Goal: Transaction & Acquisition: Subscribe to service/newsletter

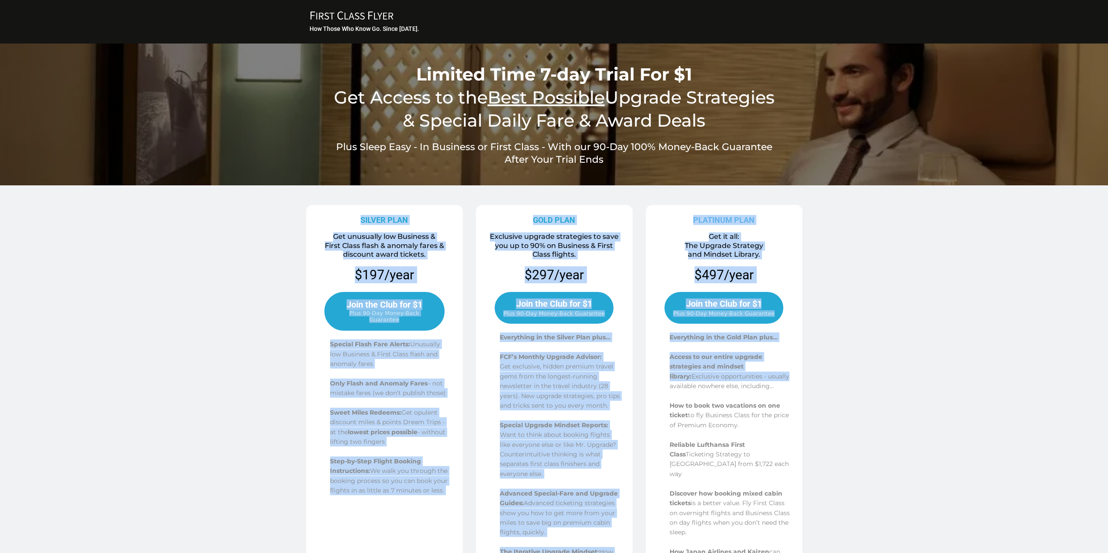
drag, startPoint x: 361, startPoint y: 221, endPoint x: 792, endPoint y: 360, distance: 453.0
click at [797, 362] on div "SILVER PLAN Get unusually low Business & First Class flash & anomaly fares & di…" at bounding box center [554, 435] width 509 height 468
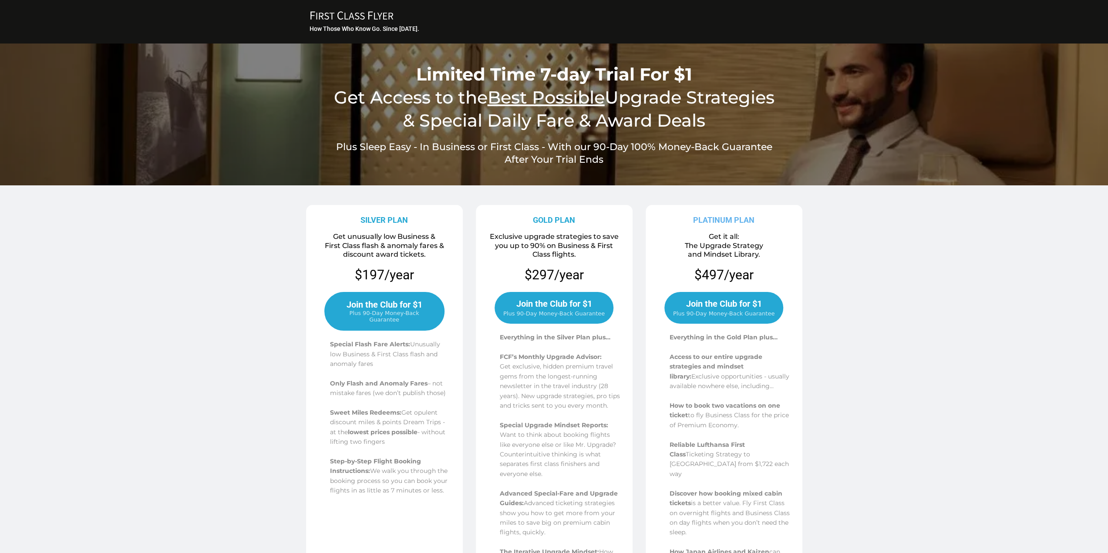
click at [693, 433] on p at bounding box center [730, 435] width 121 height 10
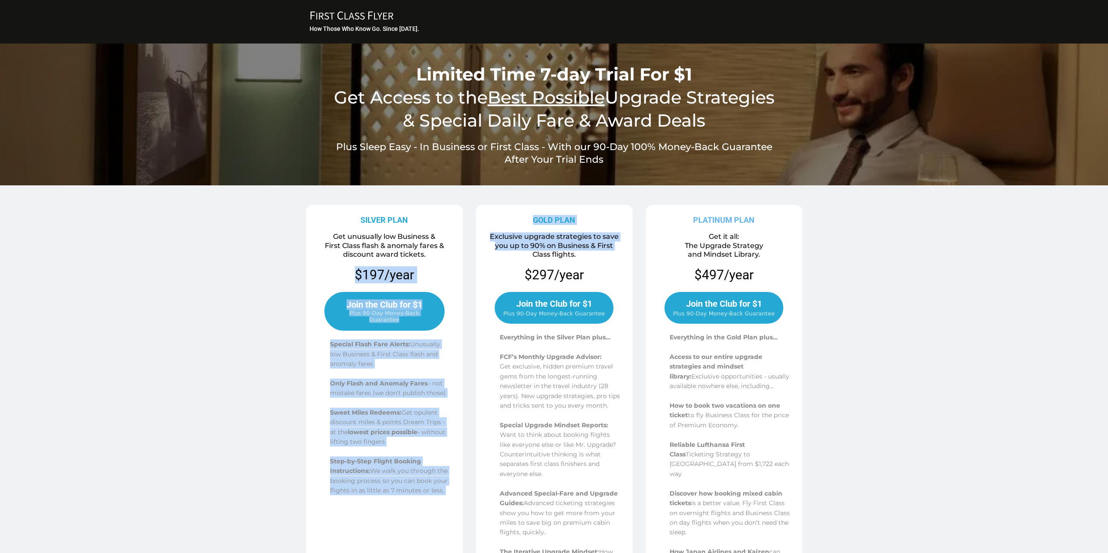
drag, startPoint x: 355, startPoint y: 276, endPoint x: 485, endPoint y: 268, distance: 130.4
click at [485, 268] on div "SILVER PLAN Get unusually low Business & First Class flash & anomaly fares & di…" at bounding box center [554, 435] width 509 height 468
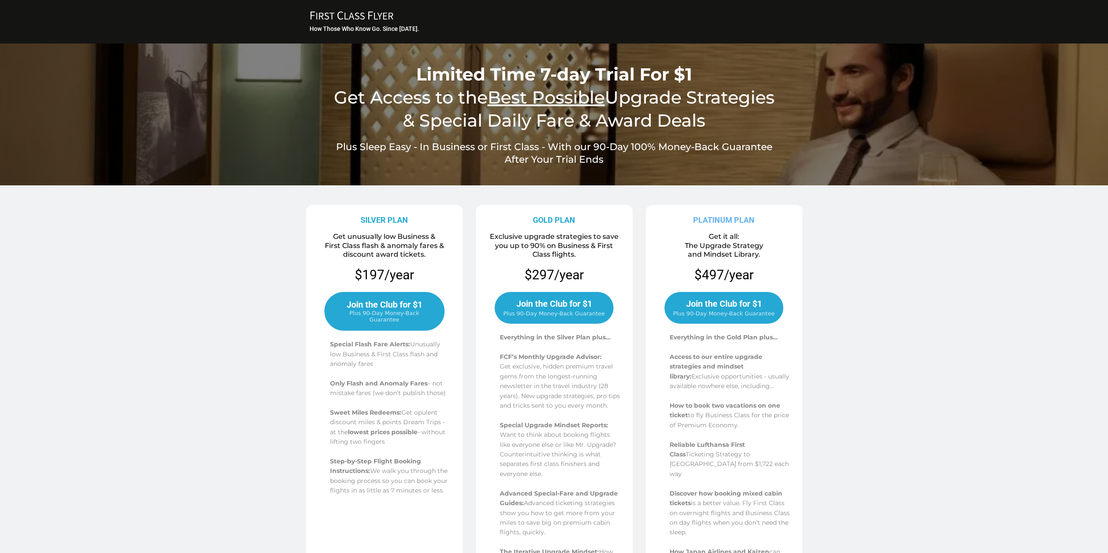
click at [539, 272] on p "$297/year" at bounding box center [554, 274] width 59 height 17
drag, startPoint x: 358, startPoint y: 272, endPoint x: 432, endPoint y: 266, distance: 74.2
click at [432, 266] on p "$197/year" at bounding box center [384, 274] width 151 height 17
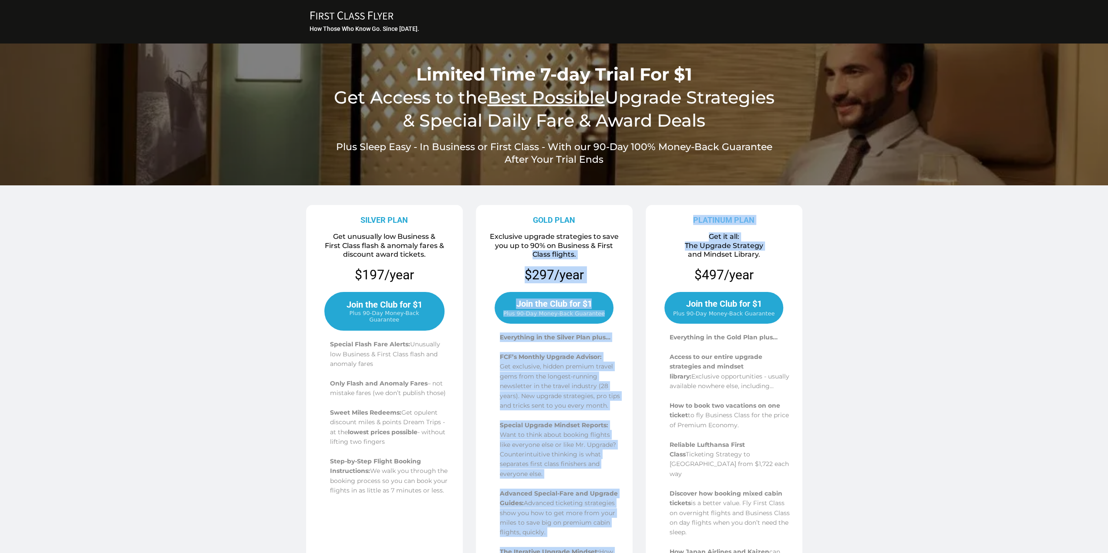
drag, startPoint x: 516, startPoint y: 271, endPoint x: 646, endPoint y: 270, distance: 130.6
click at [646, 270] on div "SILVER PLAN Get unusually low Business & First Class flash & anomaly fares & di…" at bounding box center [554, 435] width 509 height 468
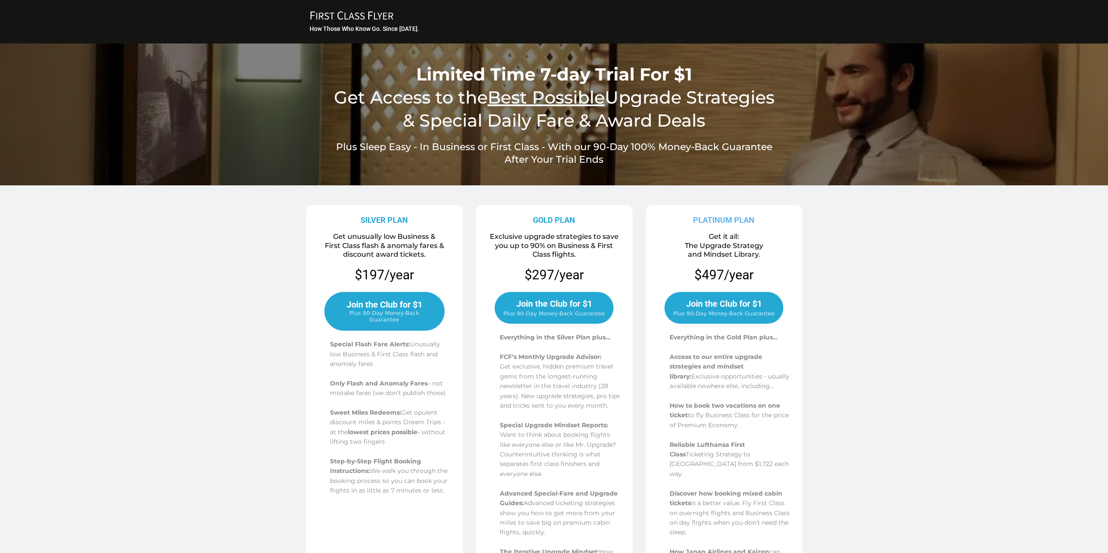
click at [721, 269] on p "$497/year" at bounding box center [723, 274] width 59 height 17
drag, startPoint x: 690, startPoint y: 271, endPoint x: 786, endPoint y: 267, distance: 96.3
click at [786, 267] on div "PLATINUM PLAN Get it all: The Upgrade Strategy and Mindset Library. $497/year J…" at bounding box center [724, 439] width 157 height 468
